Goal: Task Accomplishment & Management: Manage account settings

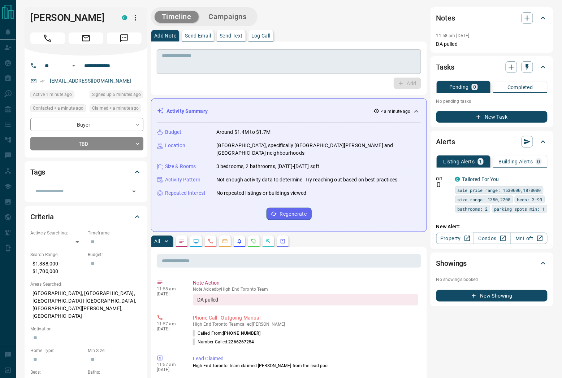
drag, startPoint x: 197, startPoint y: 71, endPoint x: 192, endPoint y: 73, distance: 5.4
click at [197, 71] on div "* ​" at bounding box center [289, 61] width 264 height 25
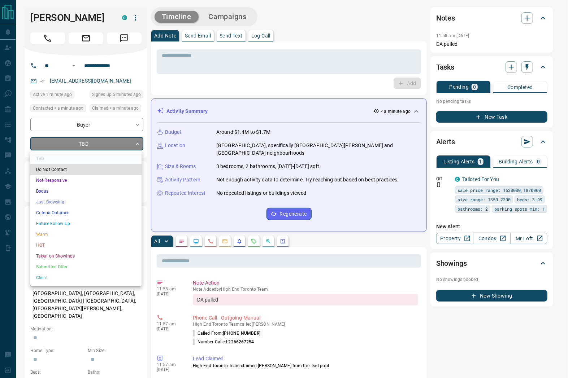
drag, startPoint x: 42, startPoint y: 236, endPoint x: 176, endPoint y: 152, distance: 158.9
click at [42, 236] on li "Warm" at bounding box center [85, 234] width 111 height 11
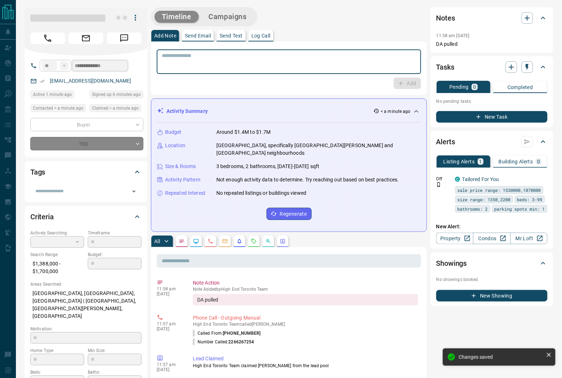
drag, startPoint x: 251, startPoint y: 58, endPoint x: 244, endPoint y: 64, distance: 8.5
click at [250, 59] on textarea at bounding box center [289, 62] width 254 height 18
type input "*"
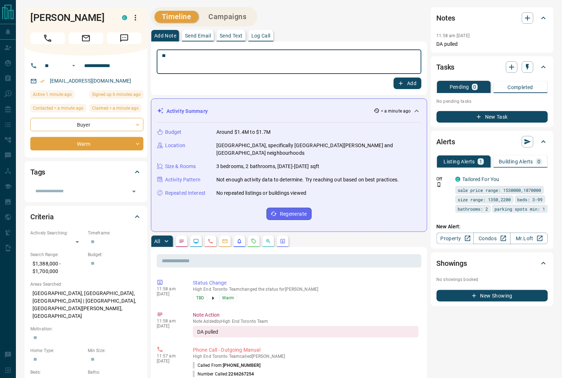
type textarea "*"
type textarea "**********"
click at [400, 83] on icon "button" at bounding box center [401, 83] width 6 height 6
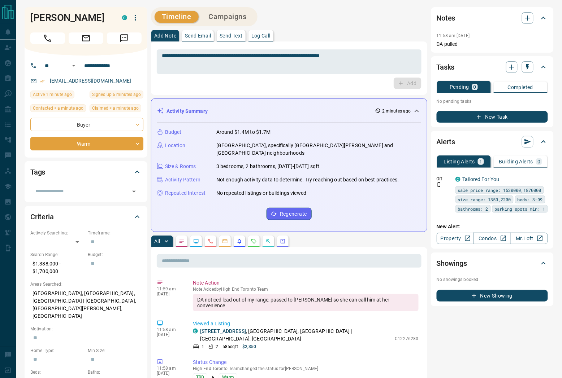
click at [44, 38] on icon "Call" at bounding box center [47, 38] width 9 height 9
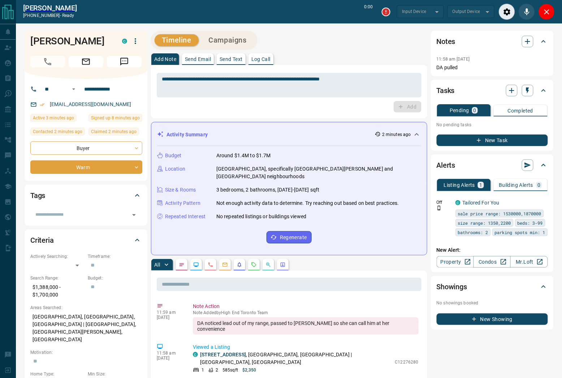
click at [549, 8] on button "Close" at bounding box center [546, 12] width 16 height 16
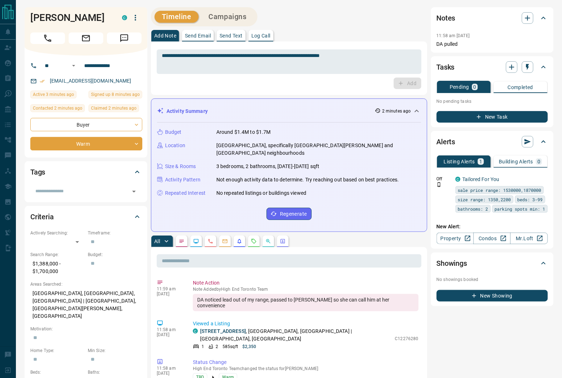
click at [549, 8] on div "Notes 11:58 am [DATE] DA pulled" at bounding box center [492, 29] width 123 height 45
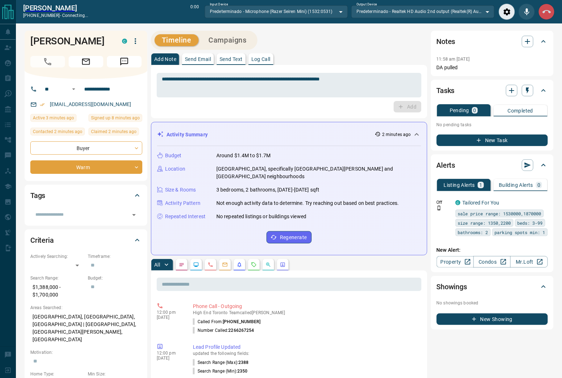
click at [551, 13] on icon "End Call" at bounding box center [546, 12] width 9 height 9
